Goal: Find specific page/section: Find specific page/section

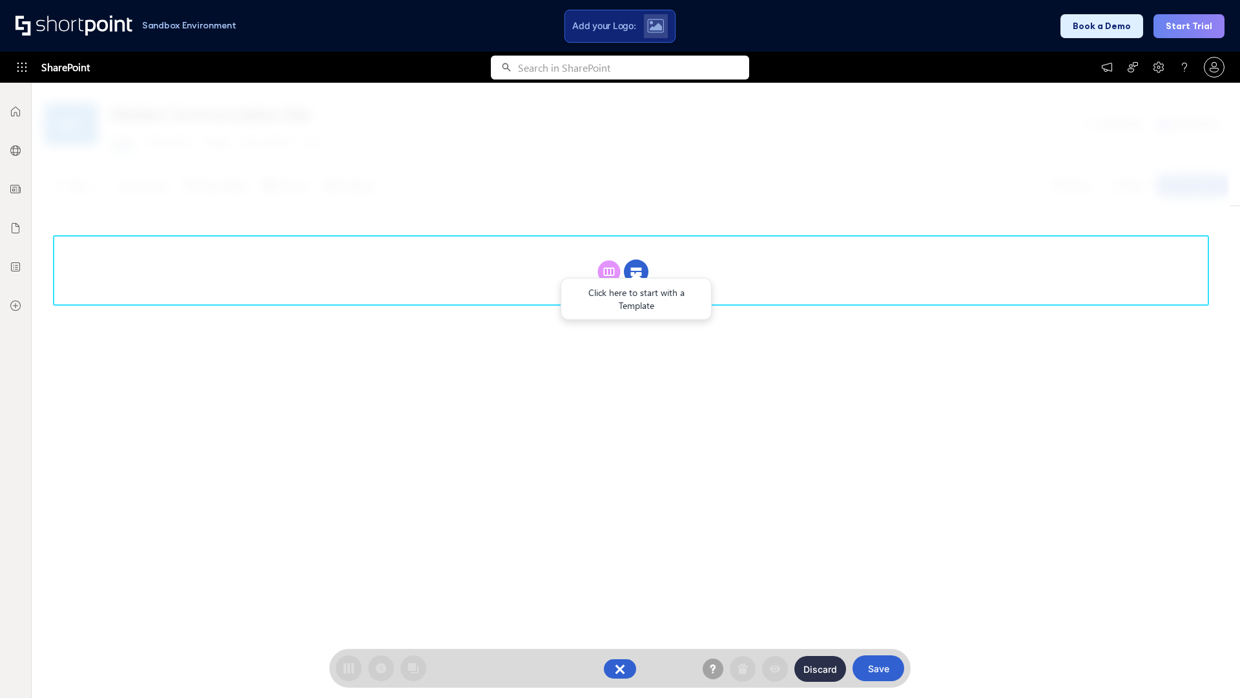
click at [636, 271] on circle at bounding box center [636, 272] width 25 height 25
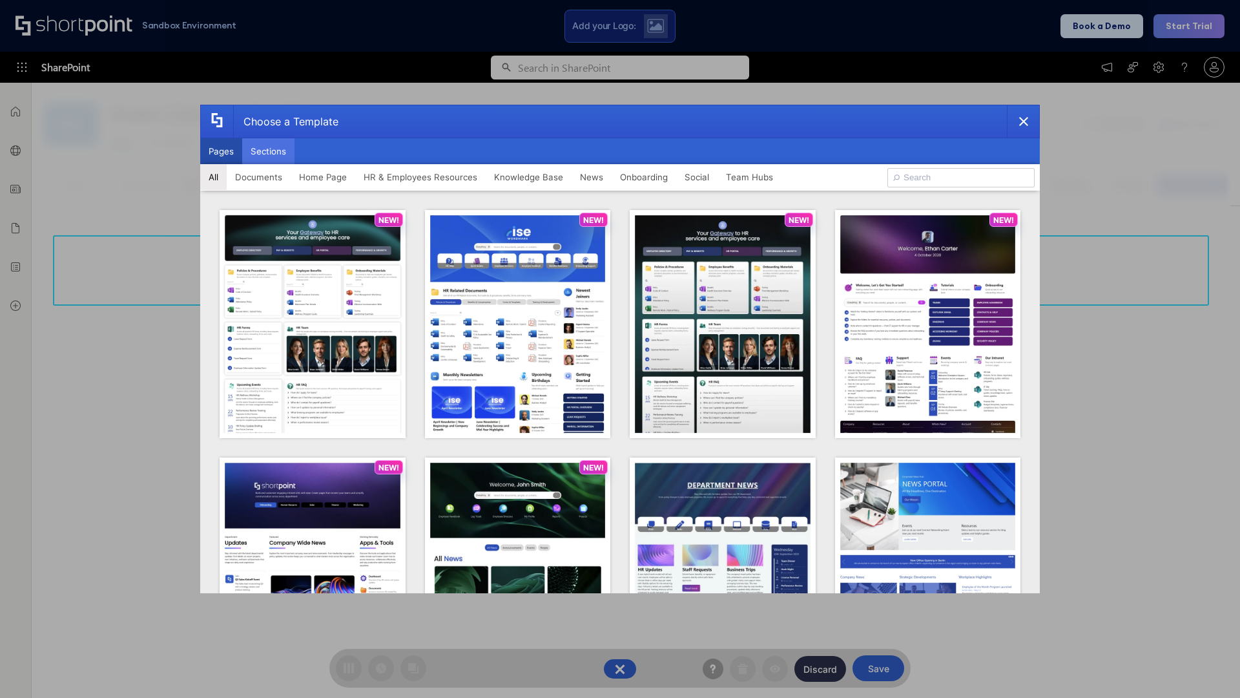
click at [268, 151] on button "Sections" at bounding box center [268, 151] width 52 height 26
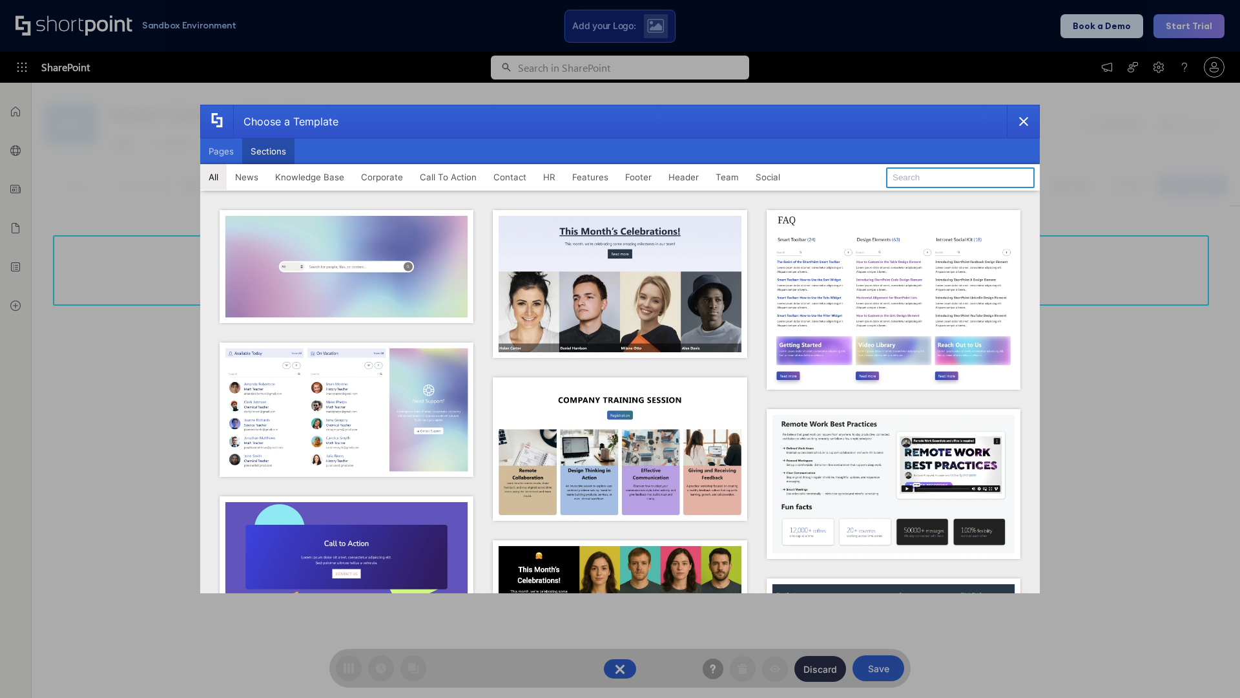
type input "Knowledge Base"
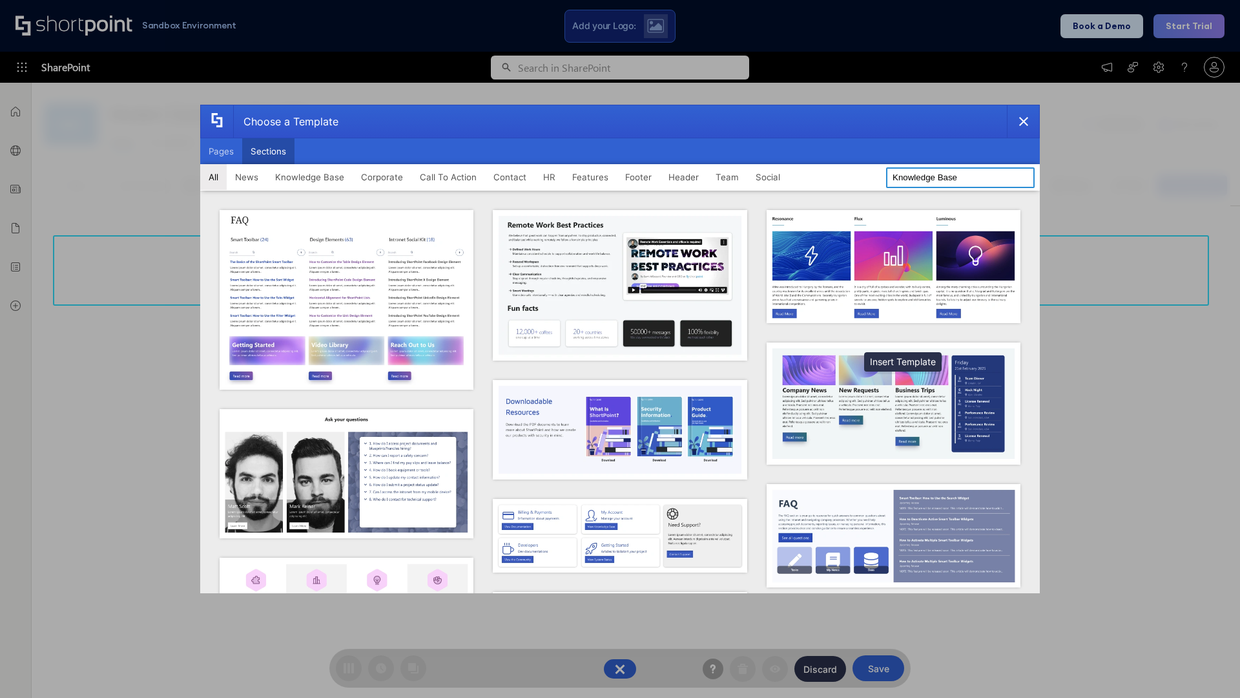
scroll to position [297, 0]
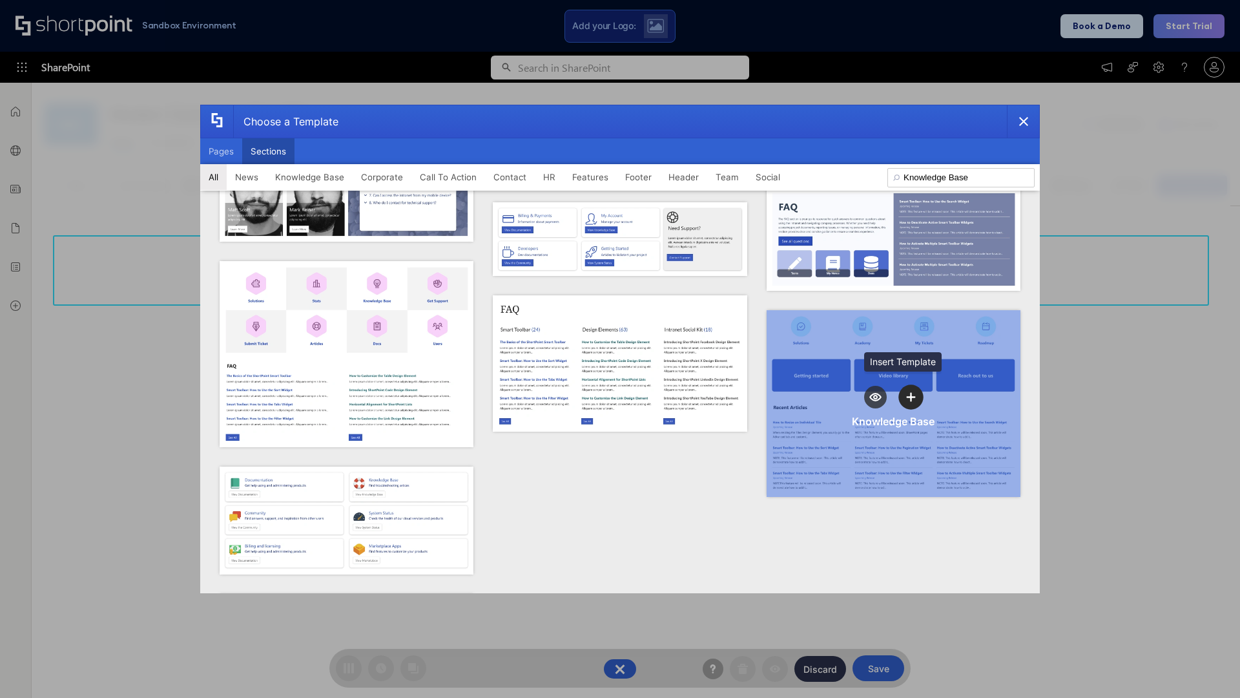
click at [907, 392] on icon "template selector" at bounding box center [911, 396] width 9 height 9
